Goal: Task Accomplishment & Management: Use online tool/utility

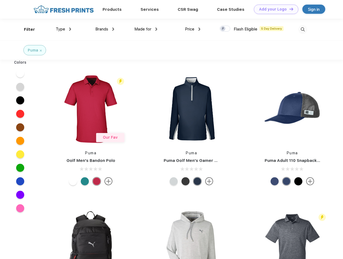
click at [274, 9] on link "Add your Logo Design Tool" at bounding box center [276, 9] width 44 height 9
click at [0, 0] on div "Design Tool" at bounding box center [0, 0] width 0 height 0
click at [289, 9] on link "Add your Logo Design Tool" at bounding box center [276, 9] width 44 height 9
click at [26, 29] on div "Filter" at bounding box center [29, 29] width 11 height 6
click at [64, 29] on span "Type" at bounding box center [60, 29] width 9 height 5
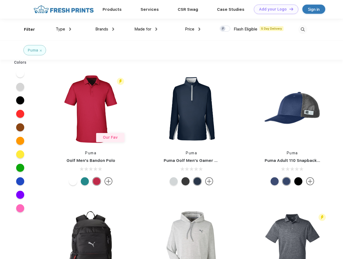
click at [105, 29] on span "Brands" at bounding box center [101, 29] width 13 height 5
click at [146, 29] on span "Made for" at bounding box center [143, 29] width 17 height 5
click at [193, 29] on span "Price" at bounding box center [189, 29] width 9 height 5
click at [225, 29] on div at bounding box center [225, 29] width 11 height 6
click at [223, 29] on input "checkbox" at bounding box center [222, 27] width 4 height 4
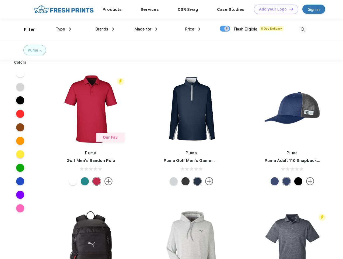
click at [303, 29] on img at bounding box center [303, 29] width 9 height 9
